Goal: Check status

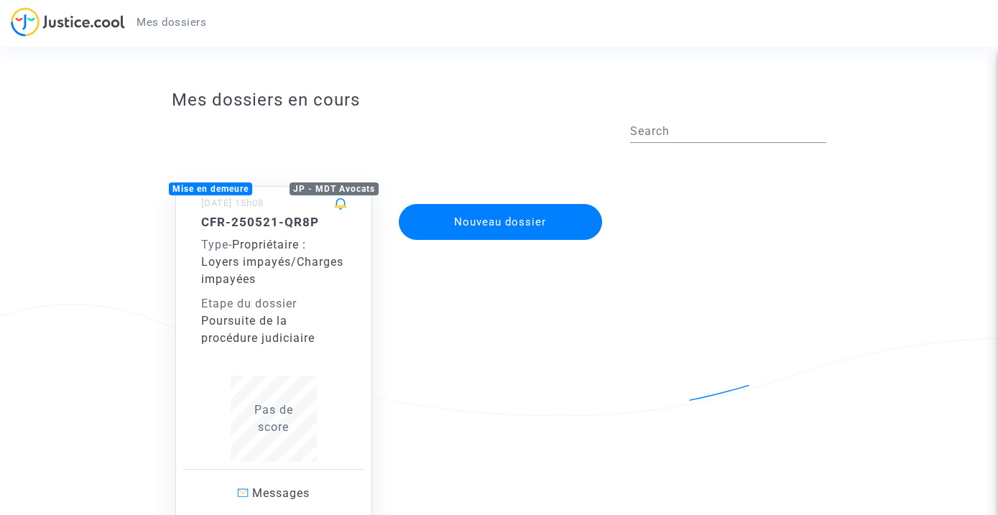
click at [341, 306] on div "Etape du dossier" at bounding box center [273, 303] width 145 height 17
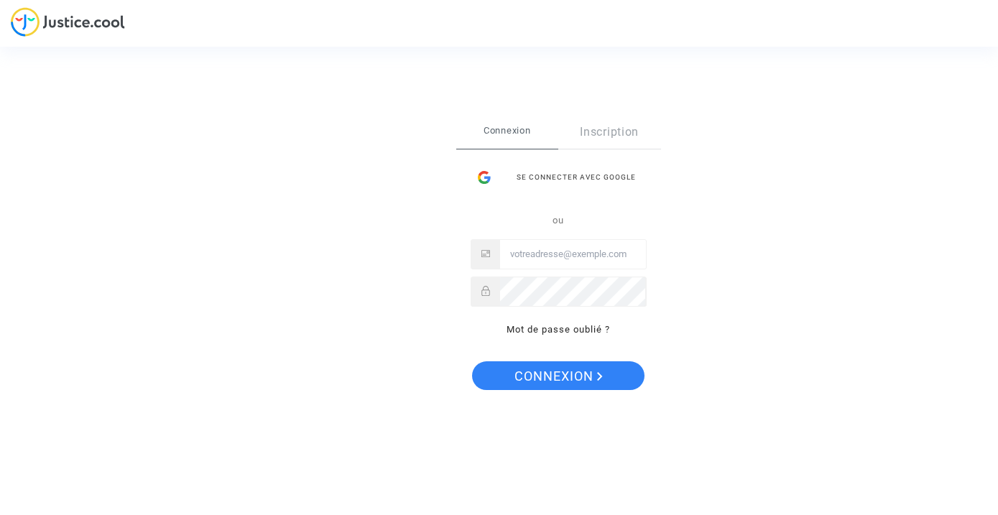
click at [550, 259] on input "Email" at bounding box center [573, 254] width 146 height 29
type input "s@atabekyan.com"
click at [560, 383] on span "Connexion" at bounding box center [558, 376] width 88 height 30
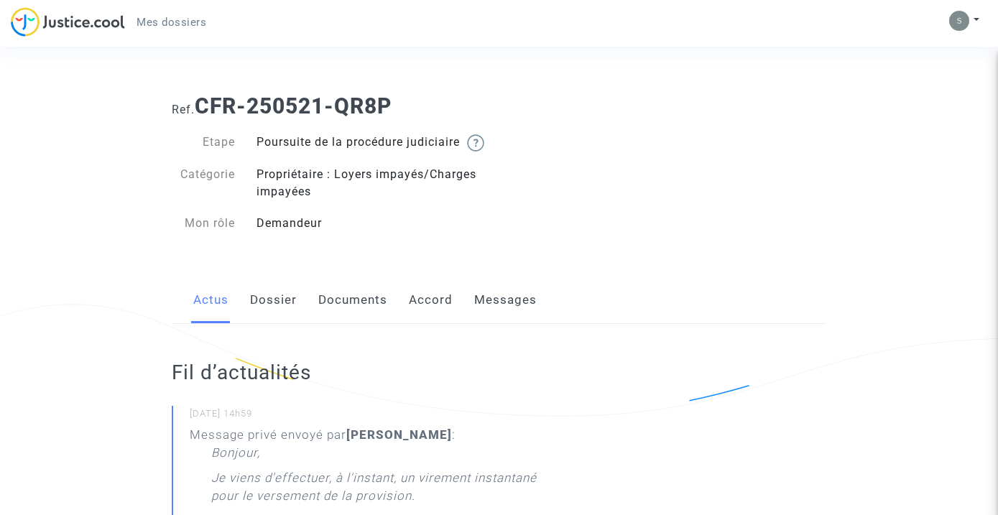
click at [489, 320] on link "Messages" at bounding box center [505, 300] width 63 height 47
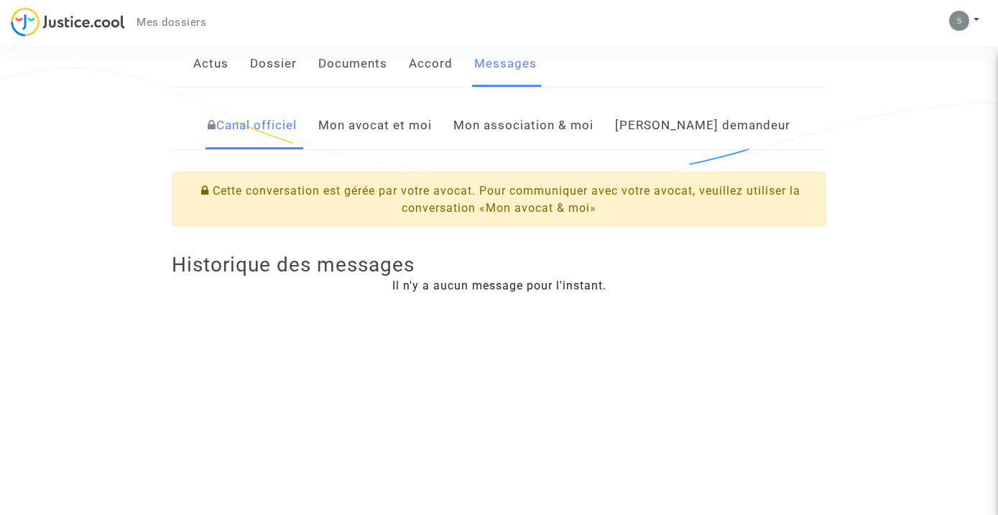
scroll to position [224, 0]
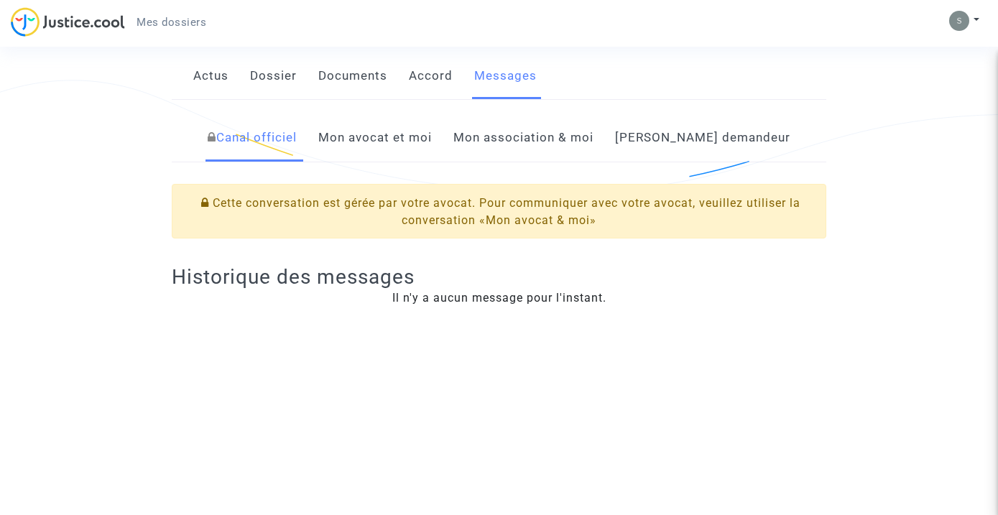
click at [409, 152] on link "Mon avocat et moi" at bounding box center [375, 137] width 114 height 47
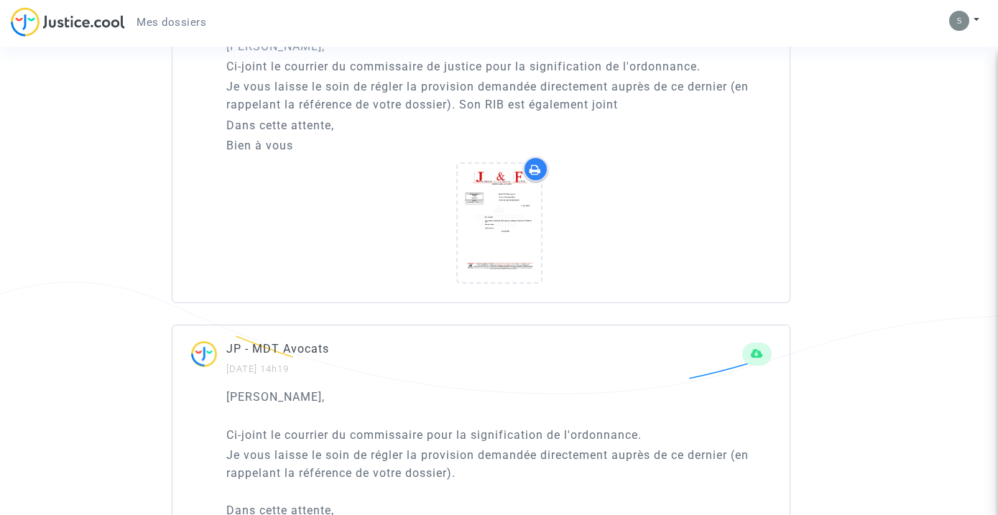
scroll to position [1136, 0]
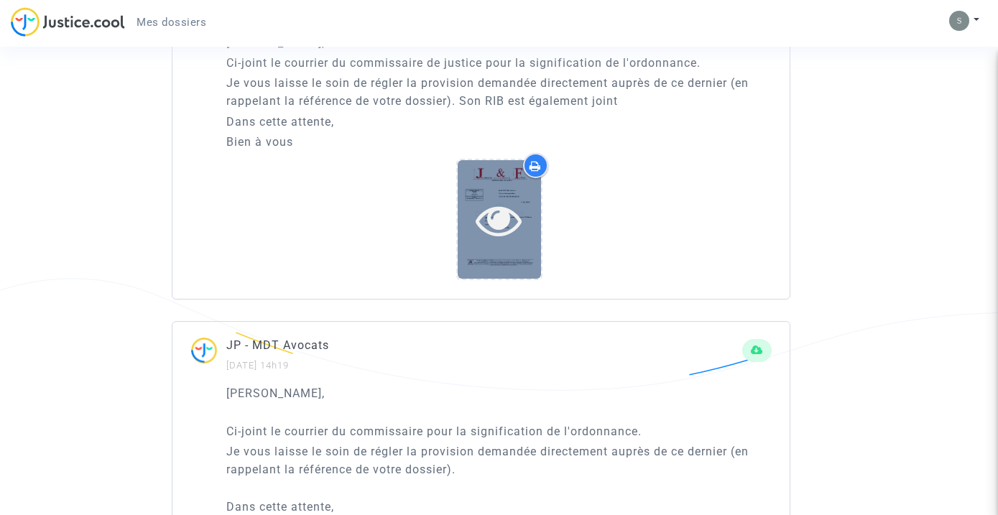
click at [498, 243] on icon at bounding box center [499, 220] width 47 height 46
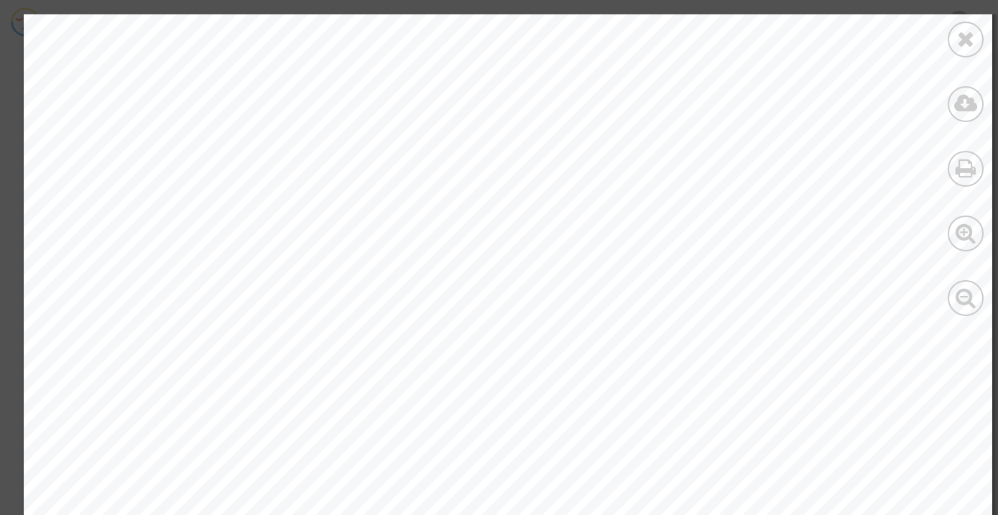
scroll to position [0, 0]
click at [948, 32] on div at bounding box center [966, 40] width 36 height 36
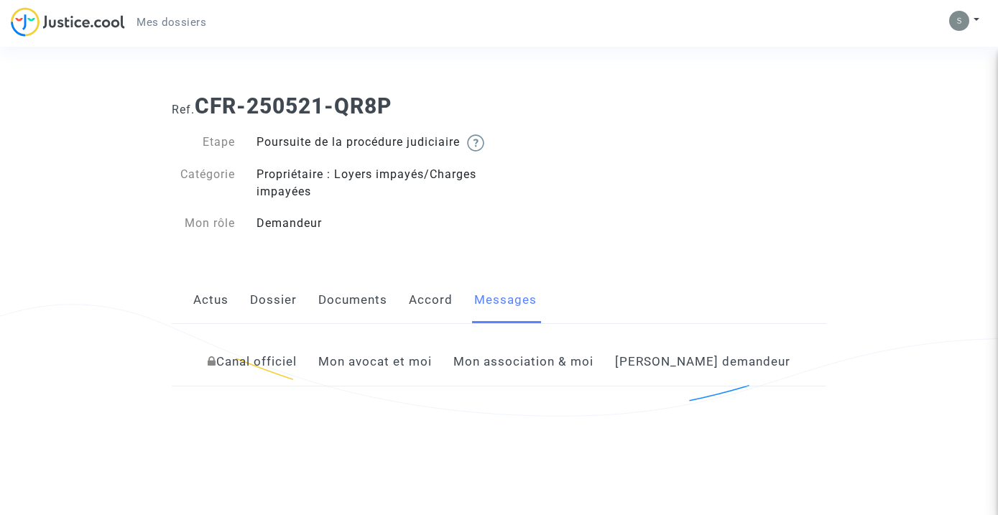
click at [210, 315] on link "Actus" at bounding box center [210, 300] width 35 height 47
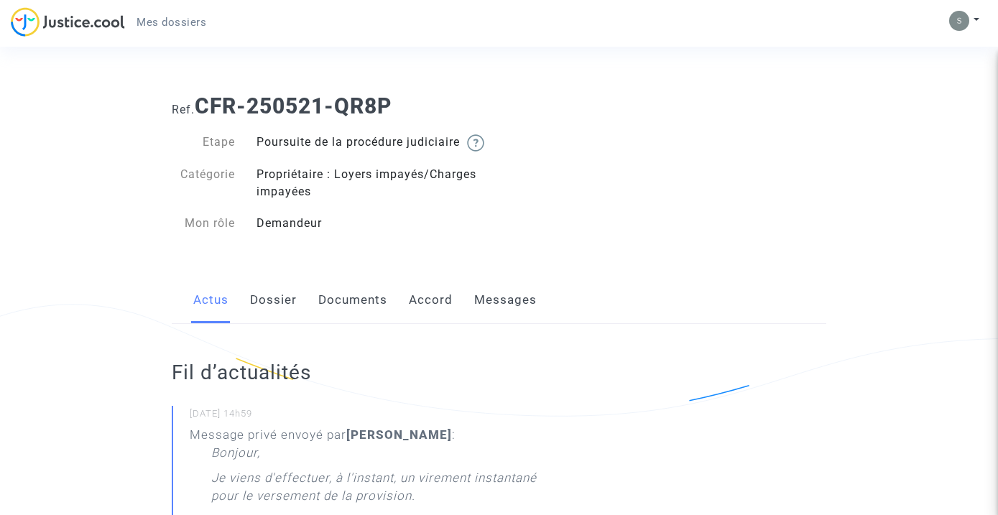
click at [83, 16] on img at bounding box center [68, 21] width 114 height 29
click at [292, 318] on link "Dossier" at bounding box center [273, 300] width 47 height 47
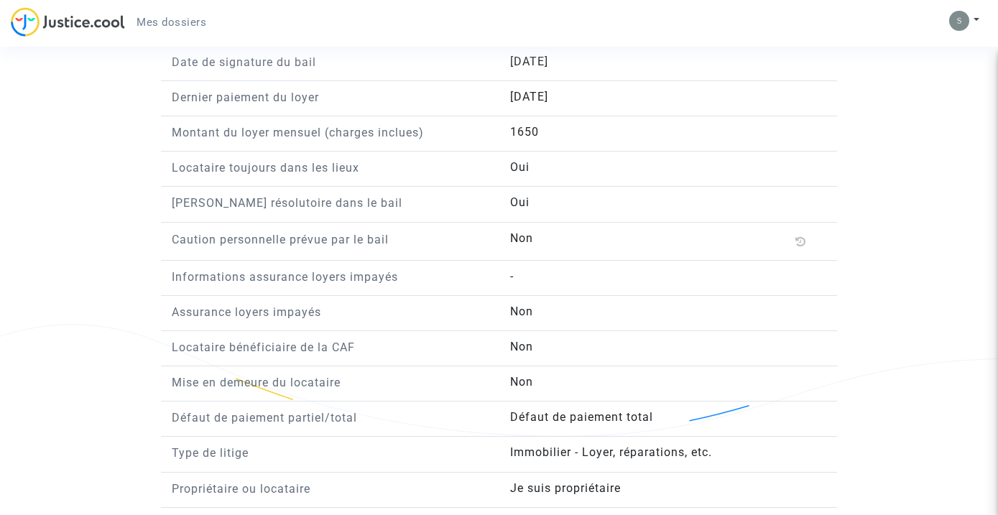
scroll to position [1088, 0]
